Goal: Transaction & Acquisition: Book appointment/travel/reservation

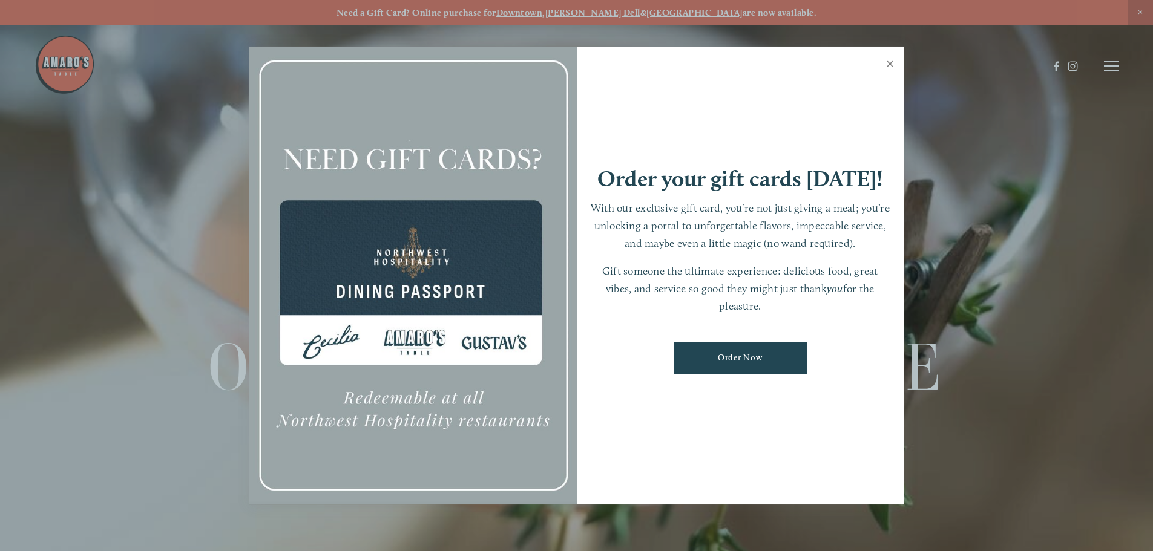
click at [890, 63] on link "Close" at bounding box center [890, 65] width 24 height 34
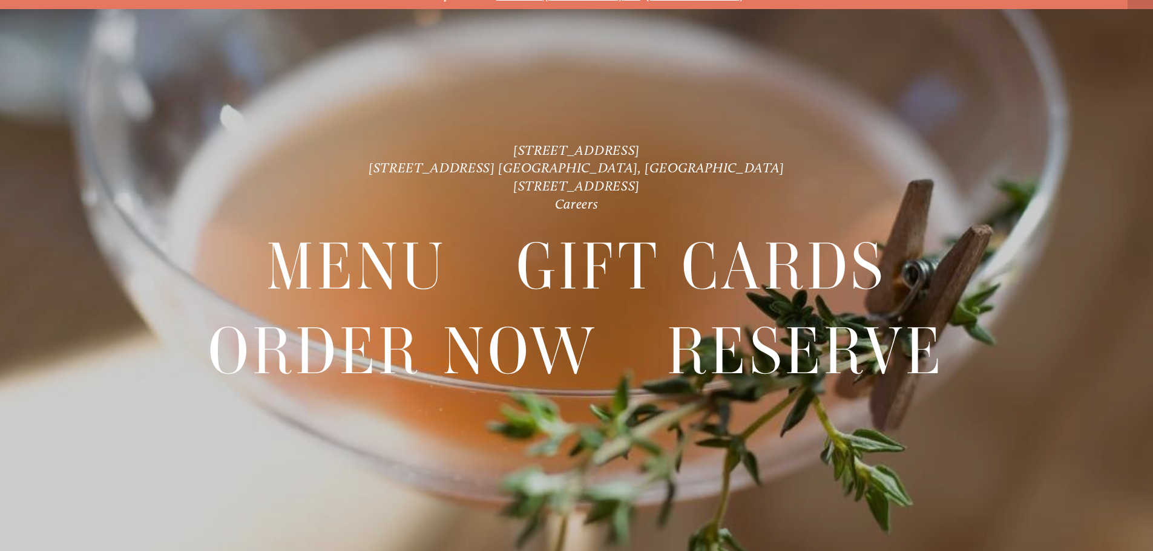
scroll to position [25, 0]
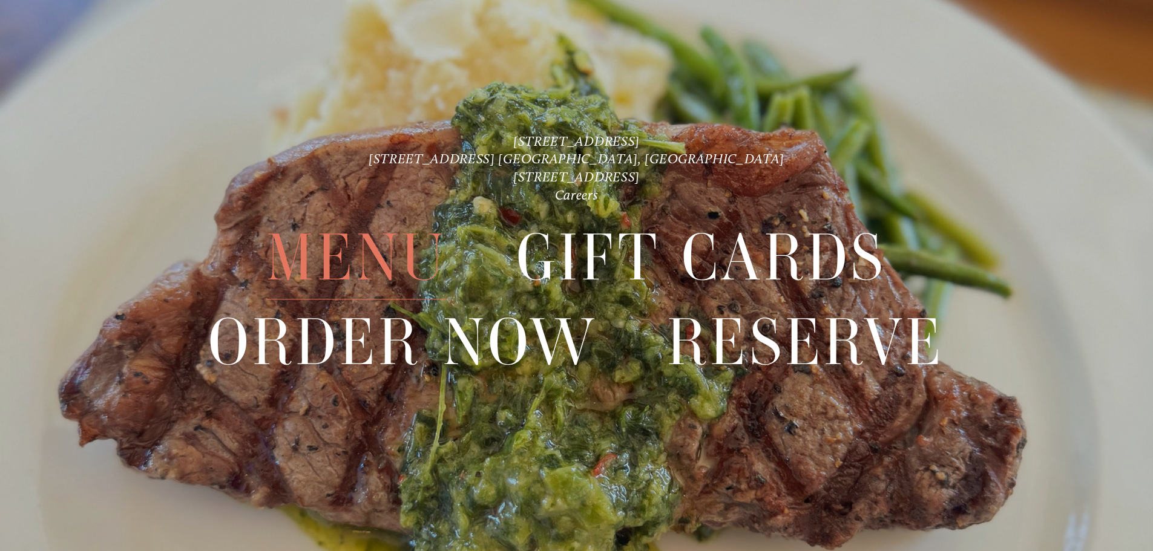
click at [372, 246] on span "Menu" at bounding box center [356, 259] width 180 height 84
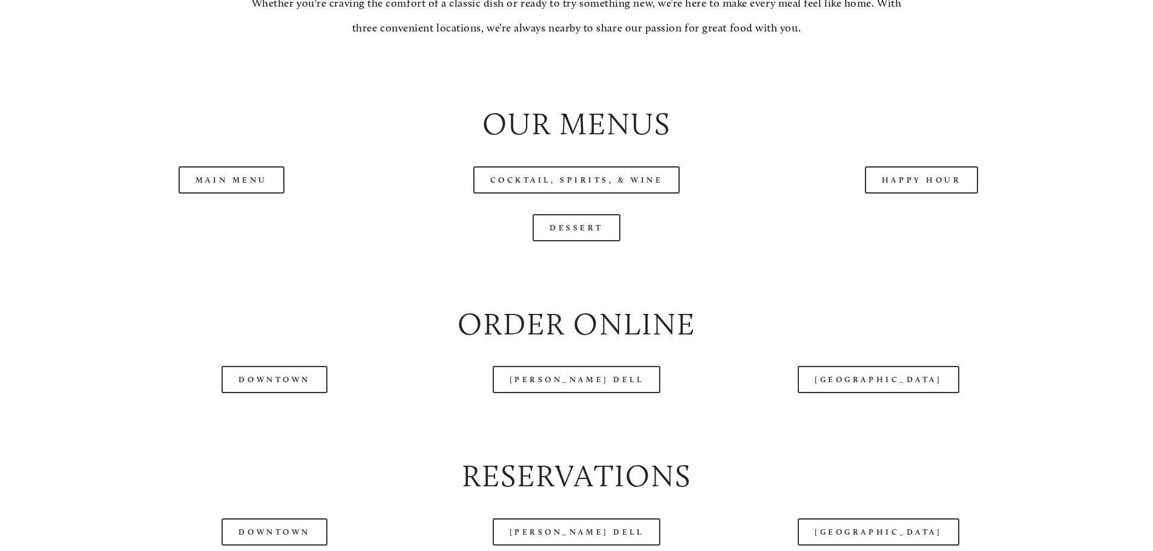
scroll to position [1331, 0]
click at [234, 193] on link "Main Menu" at bounding box center [232, 179] width 106 height 27
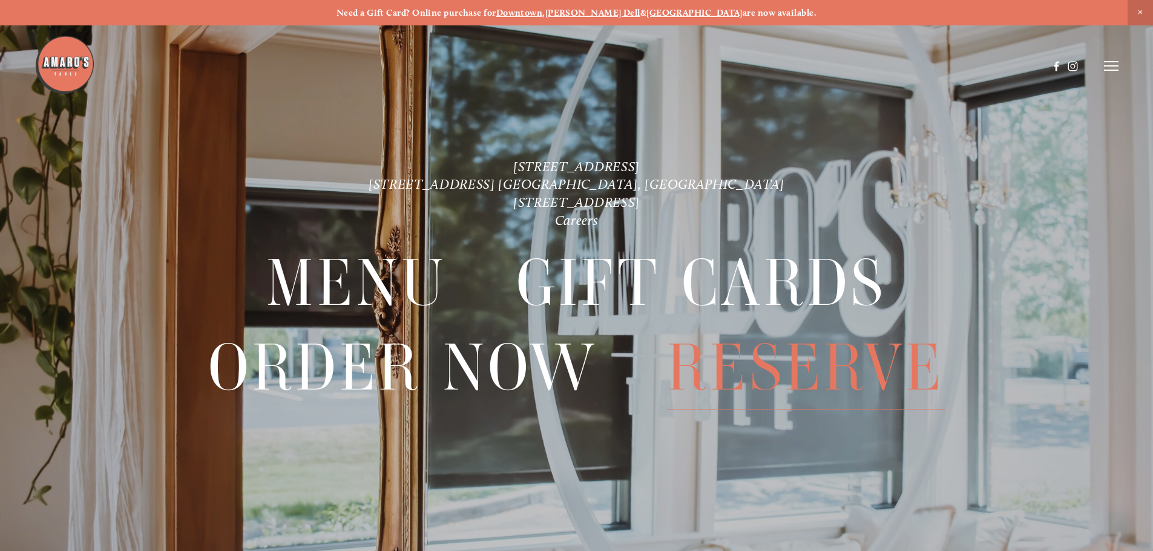
click at [759, 362] on span "Reserve" at bounding box center [806, 368] width 278 height 84
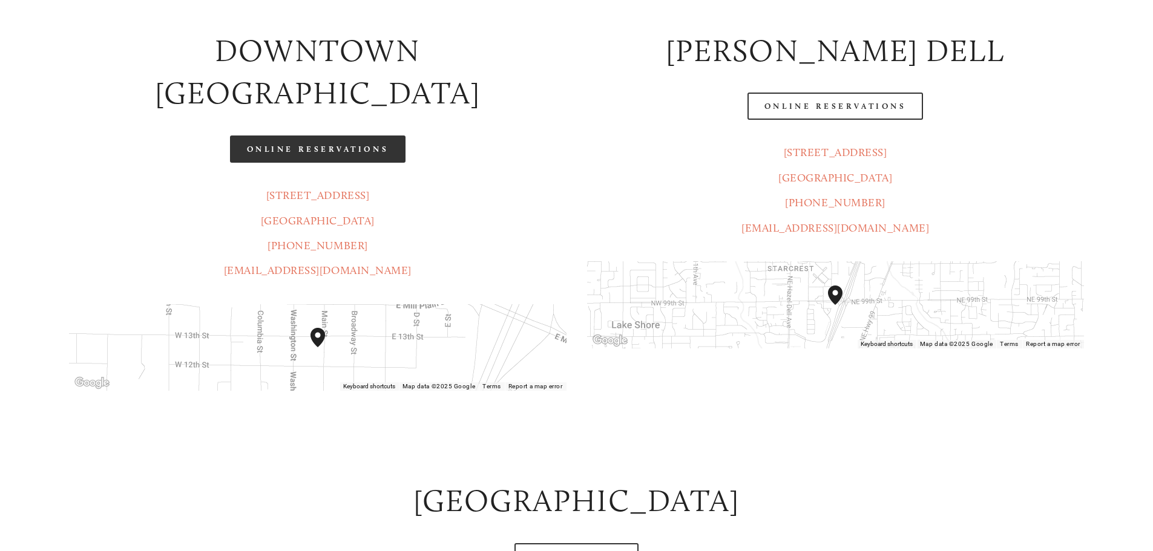
scroll to position [303, 0]
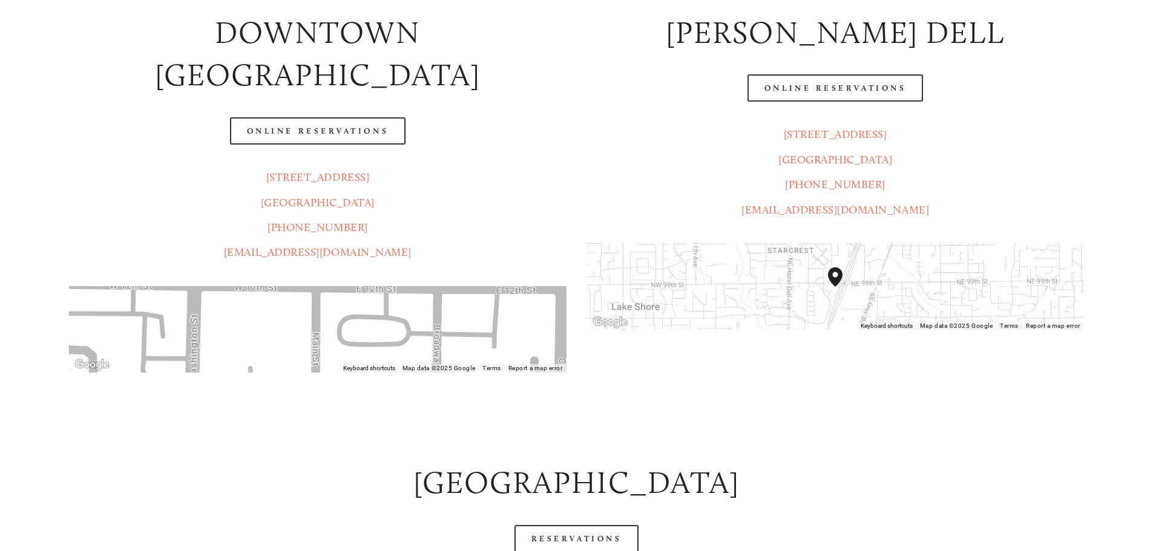
click at [344, 90] on header "Menu Order Now Visit Gallery 0" at bounding box center [576, 36] width 1084 height 132
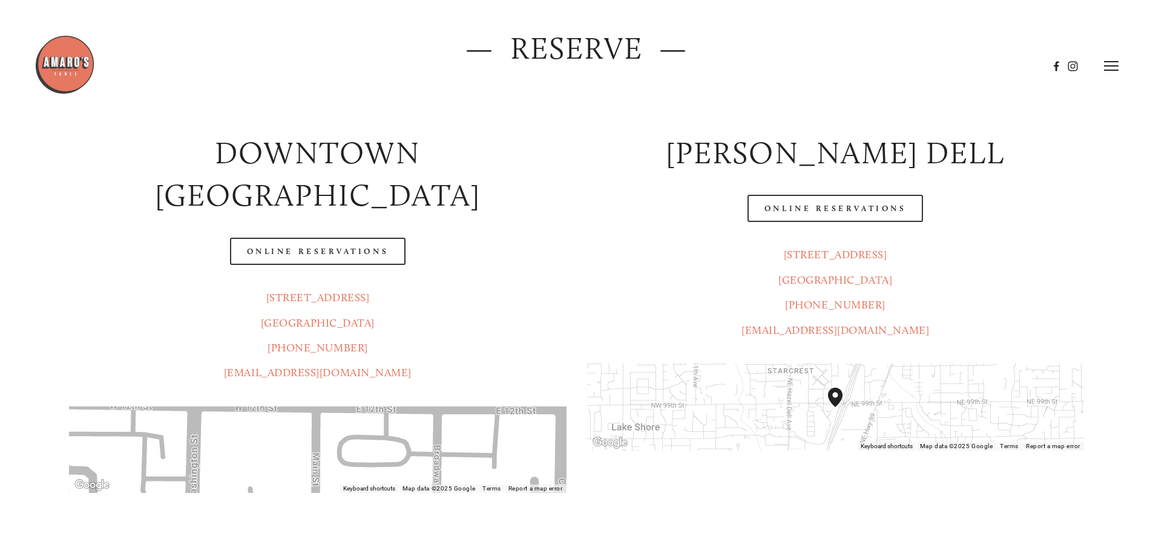
scroll to position [182, 0]
click at [318, 238] on link "Online Reservations" at bounding box center [317, 251] width 175 height 27
